Goal: Obtain resource: Download file/media

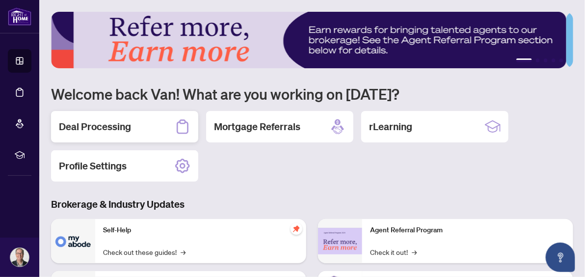
click at [118, 122] on h2 "Deal Processing" at bounding box center [95, 127] width 72 height 14
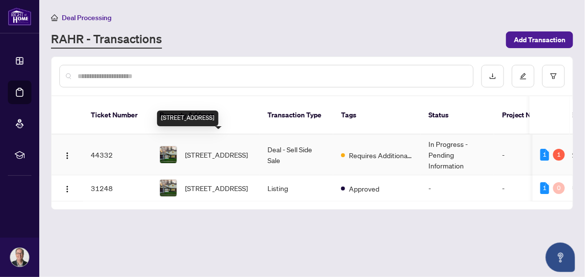
click at [203, 149] on span "[STREET_ADDRESS]" at bounding box center [216, 154] width 63 height 11
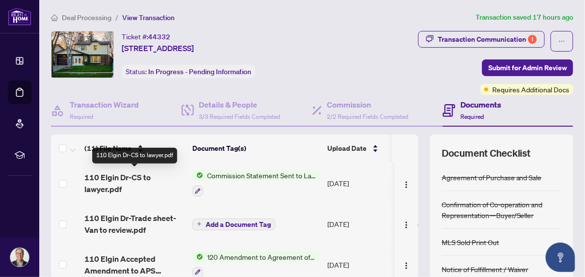
click at [102, 173] on span "110 Elgin Dr-CS to lawyer.pdf" at bounding box center [134, 183] width 100 height 24
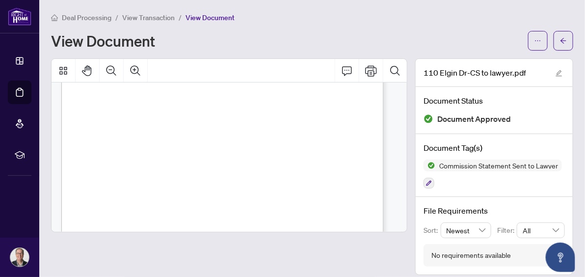
scroll to position [56, 0]
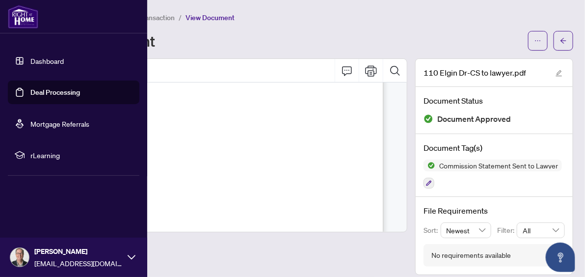
click at [33, 60] on link "Dashboard" at bounding box center [46, 60] width 33 height 9
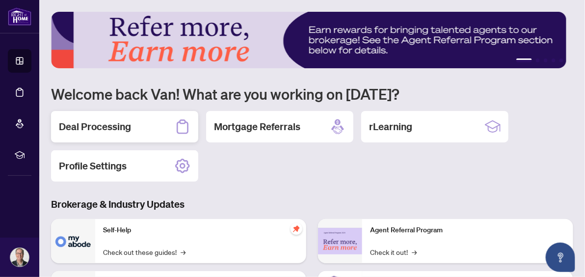
click at [120, 120] on h2 "Deal Processing" at bounding box center [95, 127] width 72 height 14
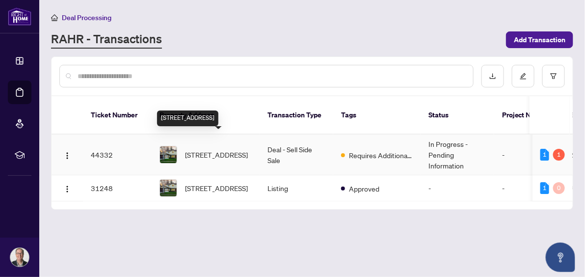
click at [210, 149] on span "[STREET_ADDRESS]" at bounding box center [216, 154] width 63 height 11
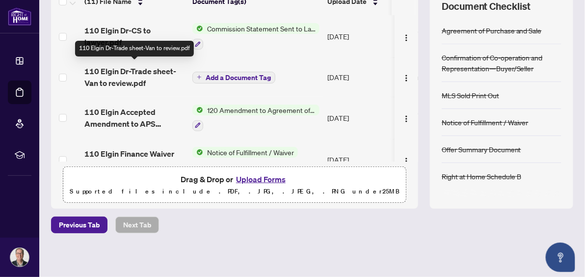
click at [134, 65] on span "110 Elgin Dr-Trade sheet-Van to review.pdf" at bounding box center [134, 77] width 100 height 24
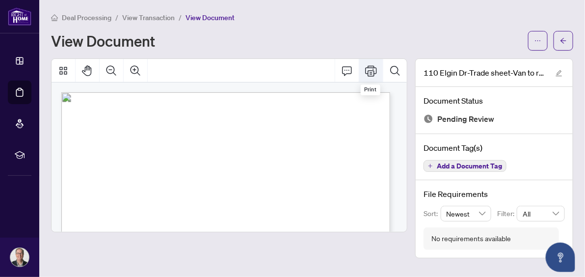
click at [373, 68] on icon "Print" at bounding box center [371, 71] width 12 height 12
click at [368, 71] on icon "Print" at bounding box center [371, 70] width 12 height 11
